Goal: Transaction & Acquisition: Purchase product/service

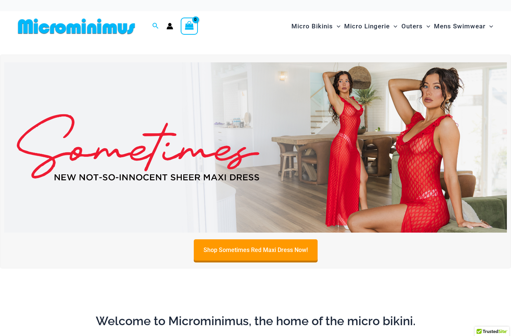
click at [412, 28] on span "Outers" at bounding box center [411, 26] width 21 height 19
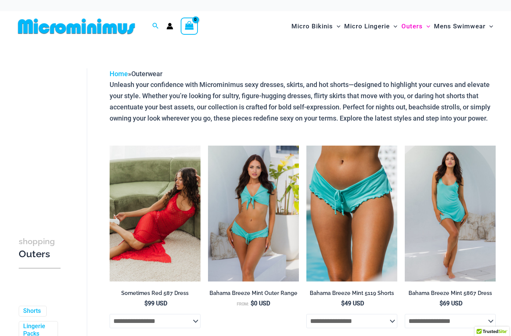
click at [134, 292] on h2 "Sometimes Red 587 Dress" at bounding box center [155, 293] width 91 height 7
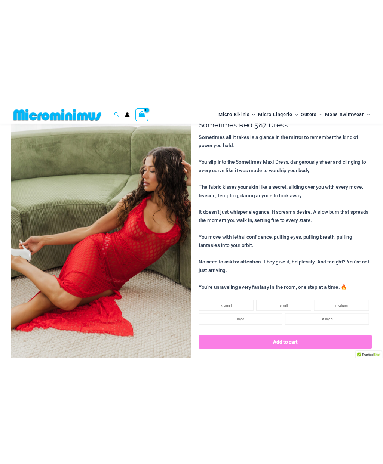
scroll to position [71, 0]
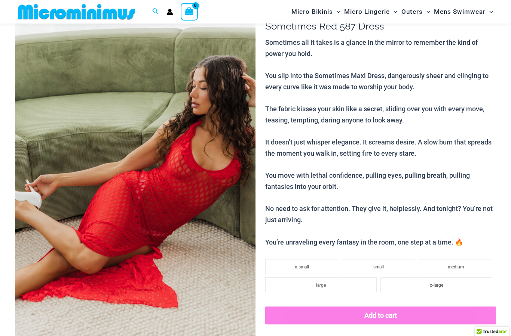
click at [157, 189] on img at bounding box center [135, 177] width 240 height 361
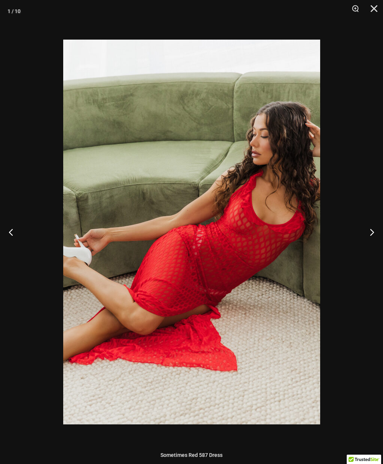
click at [365, 235] on button "Next" at bounding box center [369, 231] width 28 height 37
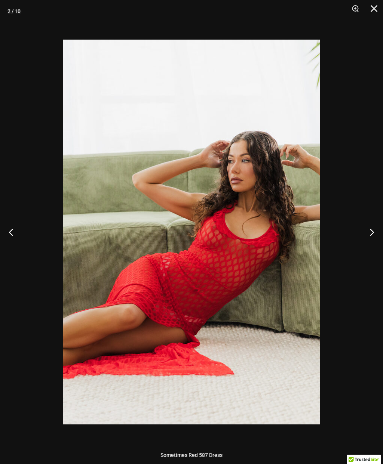
click at [364, 235] on button "Next" at bounding box center [369, 231] width 28 height 37
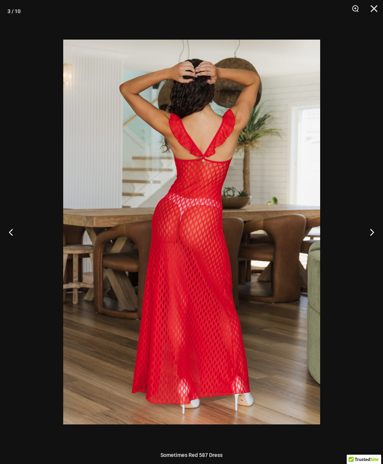
click at [378, 225] on button "Next" at bounding box center [369, 231] width 28 height 37
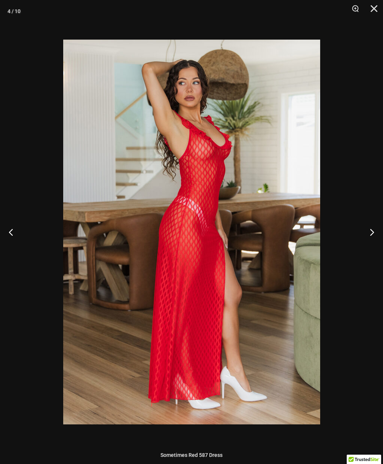
click at [370, 228] on button "Next" at bounding box center [369, 231] width 28 height 37
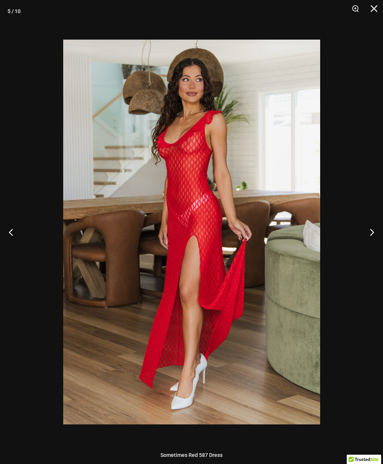
click at [369, 225] on button "Next" at bounding box center [369, 231] width 28 height 37
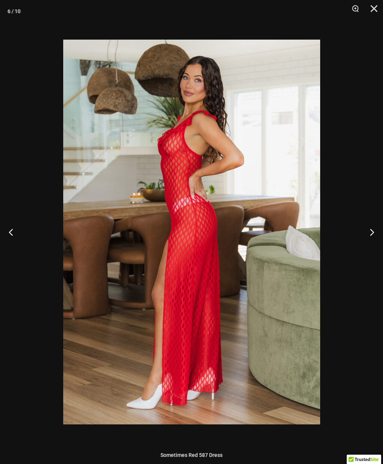
click at [373, 222] on button "Next" at bounding box center [369, 231] width 28 height 37
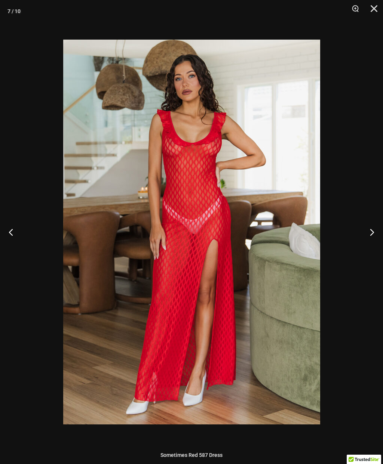
click at [372, 223] on button "Next" at bounding box center [369, 231] width 28 height 37
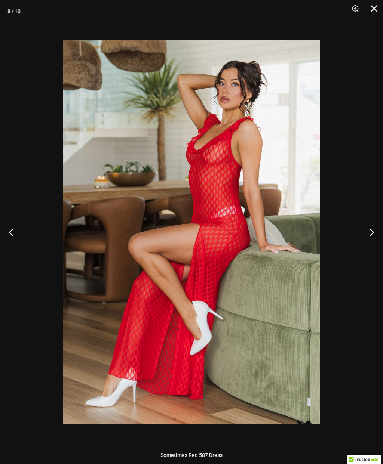
click at [370, 224] on button "Next" at bounding box center [369, 231] width 28 height 37
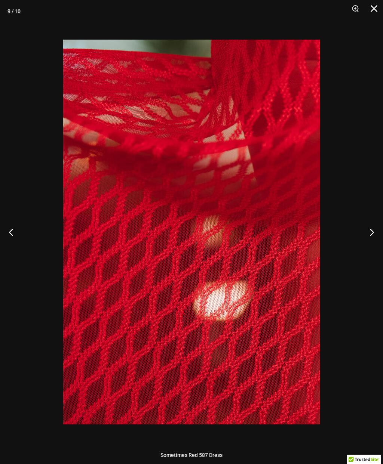
click at [370, 226] on button "Next" at bounding box center [369, 231] width 28 height 37
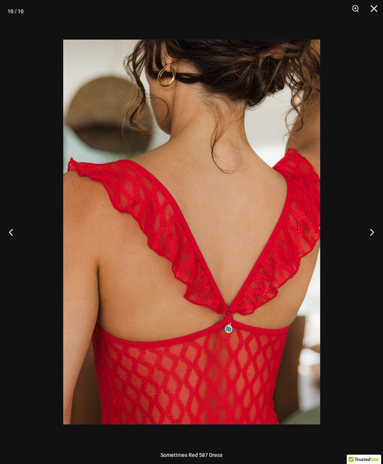
click at [374, 11] on button "Close" at bounding box center [371, 11] width 19 height 22
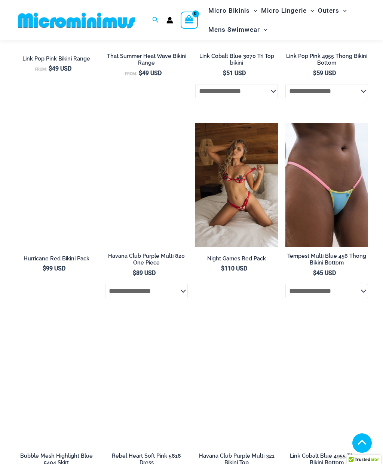
scroll to position [1130, 0]
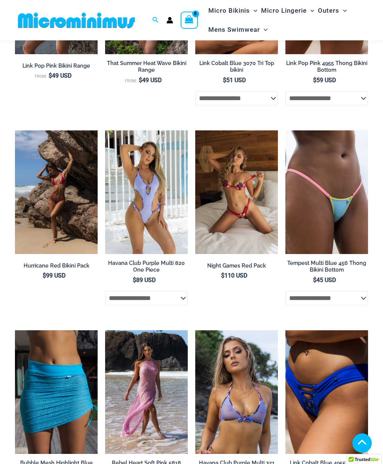
click at [227, 262] on h2 "Night Games Red Pack" at bounding box center [236, 265] width 83 height 7
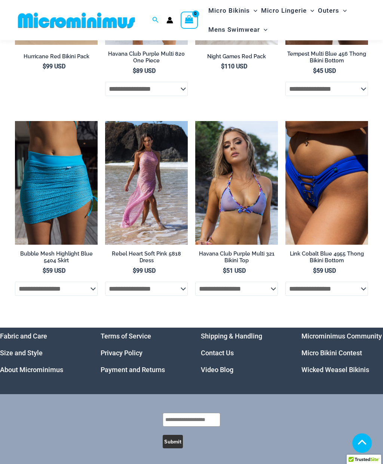
scroll to position [1338, 0]
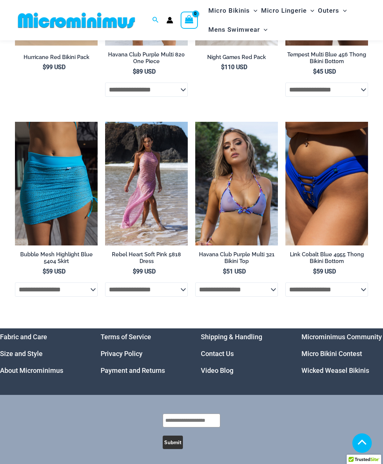
click at [213, 336] on link "Video Blog" at bounding box center [217, 371] width 33 height 8
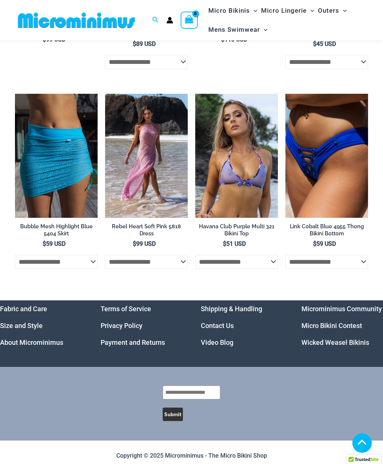
click at [315, 305] on link "Microminimus Community" at bounding box center [341, 309] width 80 height 8
click at [15, 94] on img at bounding box center [15, 94] width 0 height 0
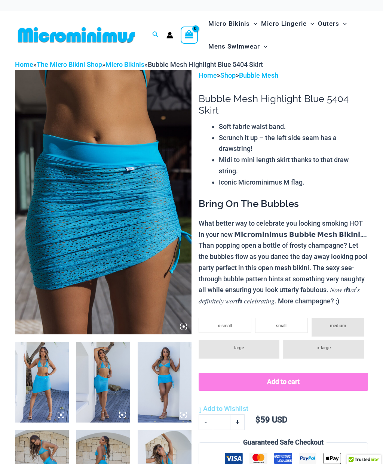
click at [67, 250] on img at bounding box center [103, 202] width 176 height 265
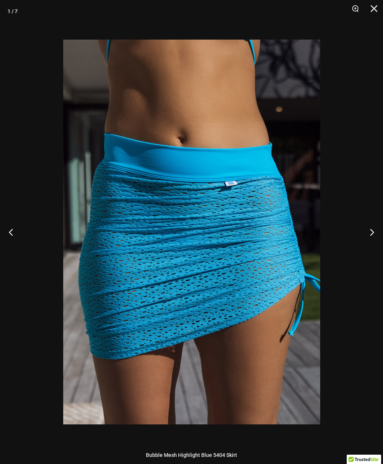
click at [370, 238] on button "Next" at bounding box center [369, 231] width 28 height 37
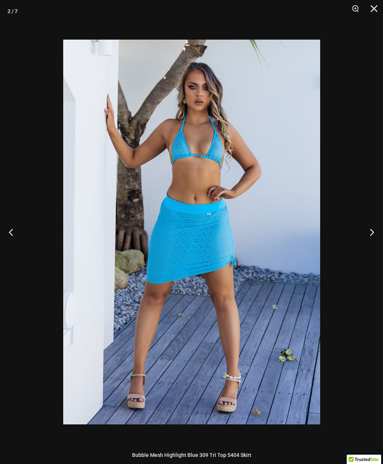
click at [372, 230] on button "Next" at bounding box center [369, 231] width 28 height 37
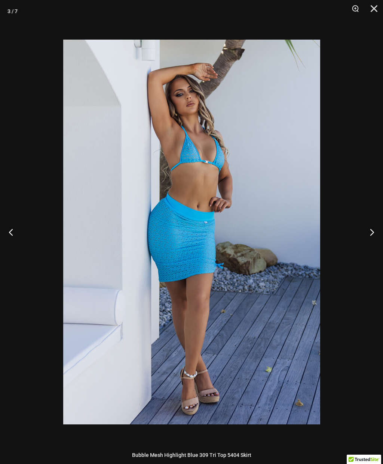
click at [376, 224] on button "Next" at bounding box center [369, 231] width 28 height 37
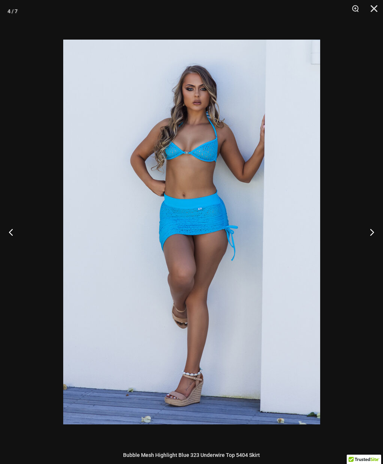
click at [373, 222] on button "Next" at bounding box center [369, 231] width 28 height 37
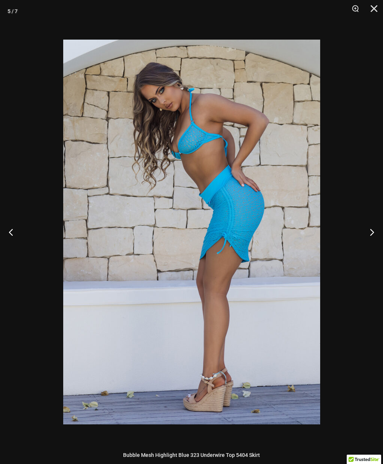
click at [370, 222] on button "Next" at bounding box center [369, 231] width 28 height 37
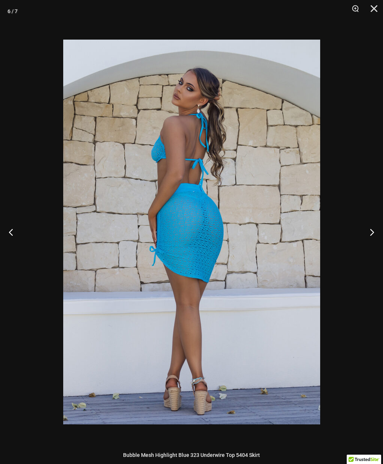
click at [373, 220] on button "Next" at bounding box center [369, 231] width 28 height 37
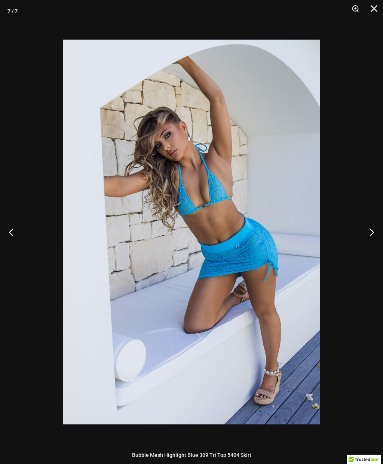
click at [379, 14] on button "Close" at bounding box center [371, 11] width 19 height 22
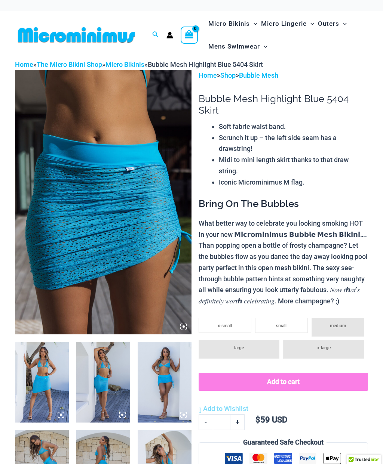
click at [41, 37] on img at bounding box center [76, 35] width 123 height 17
